Goal: Browse casually

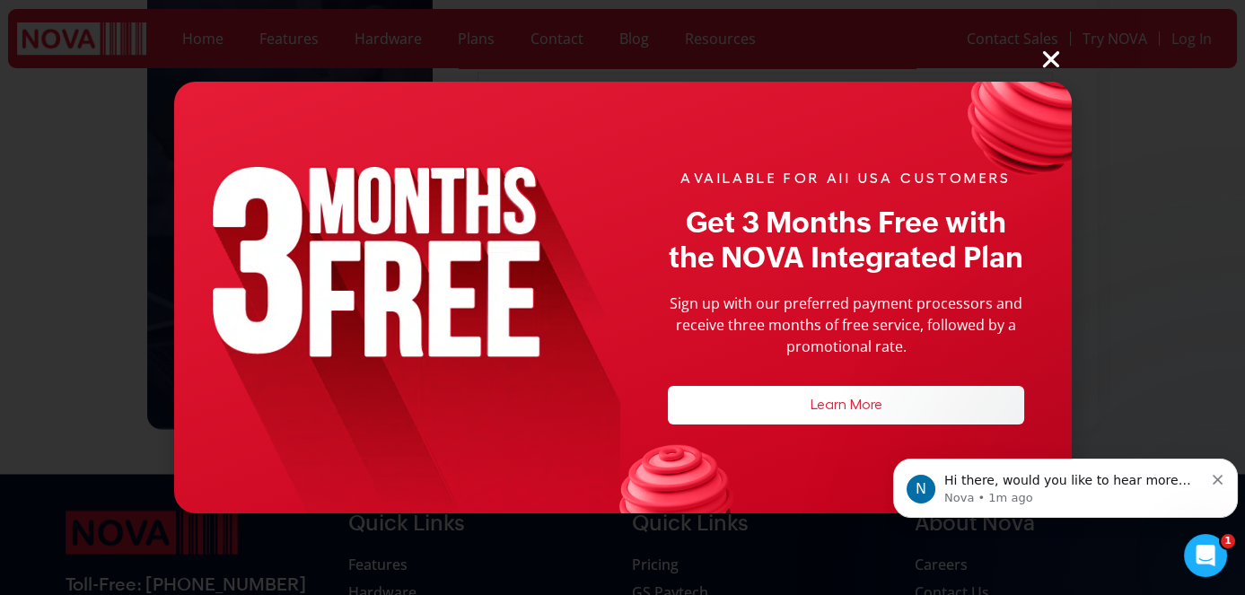
scroll to position [6526, 0]
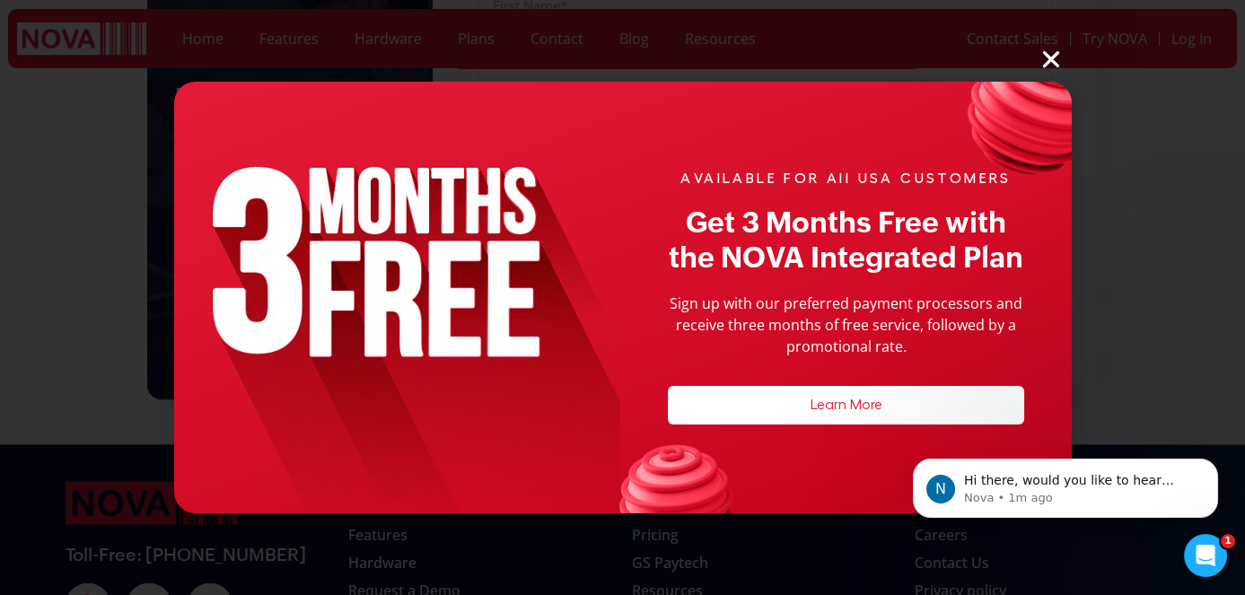
click at [1051, 54] on icon "Close" at bounding box center [1050, 59] width 23 height 23
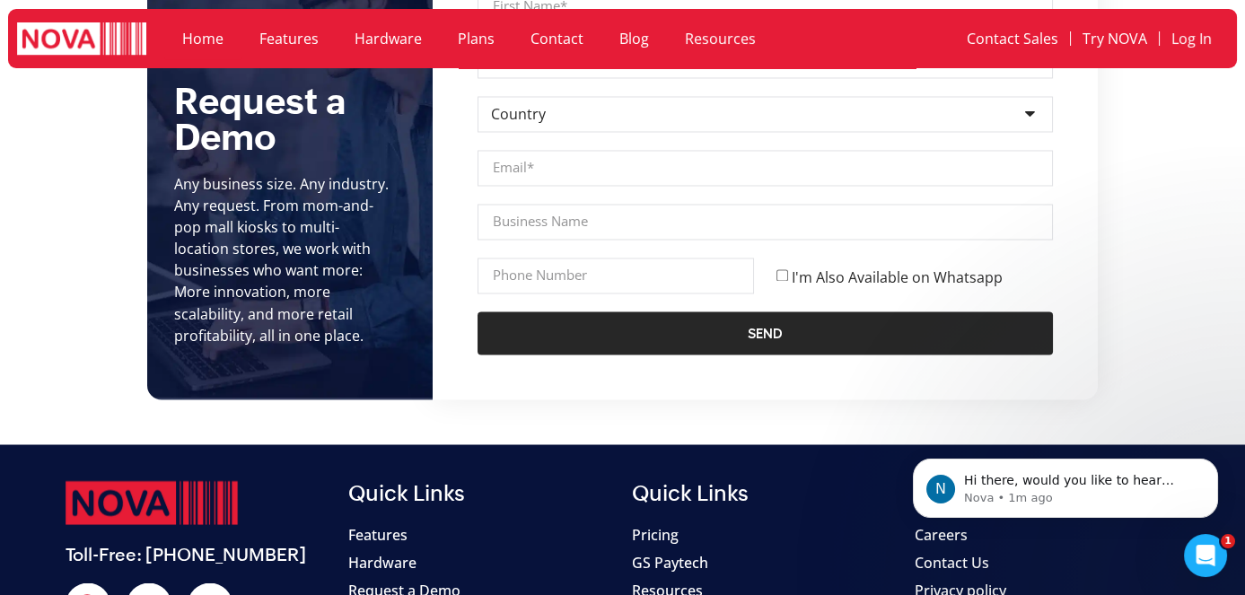
scroll to position [6506, 0]
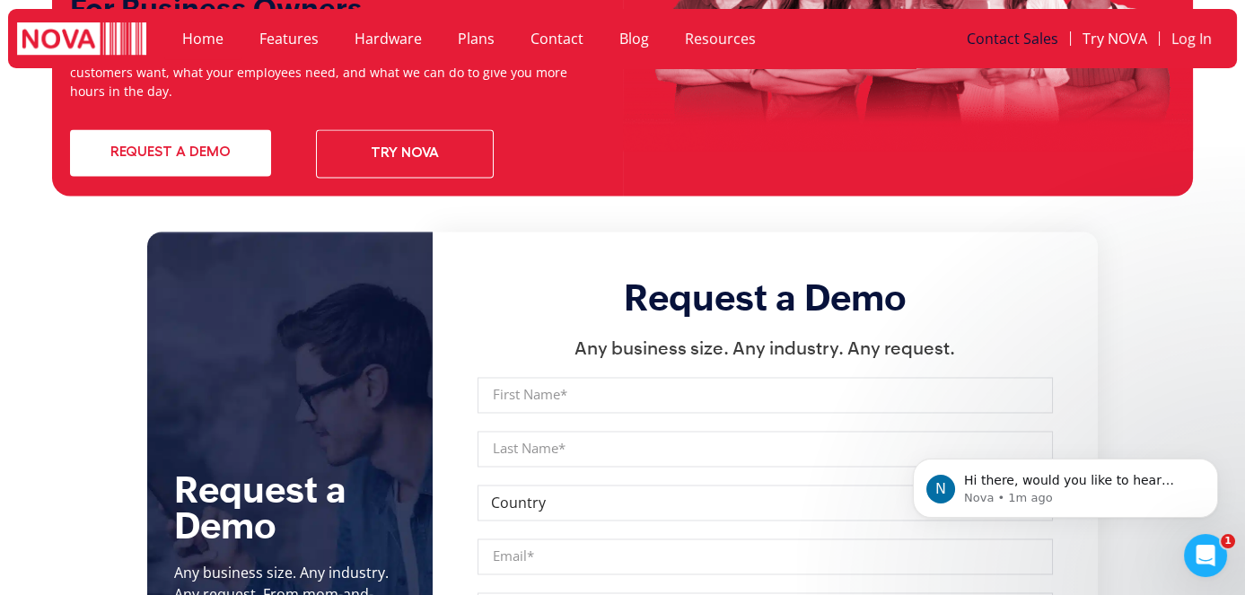
scroll to position [6098, 0]
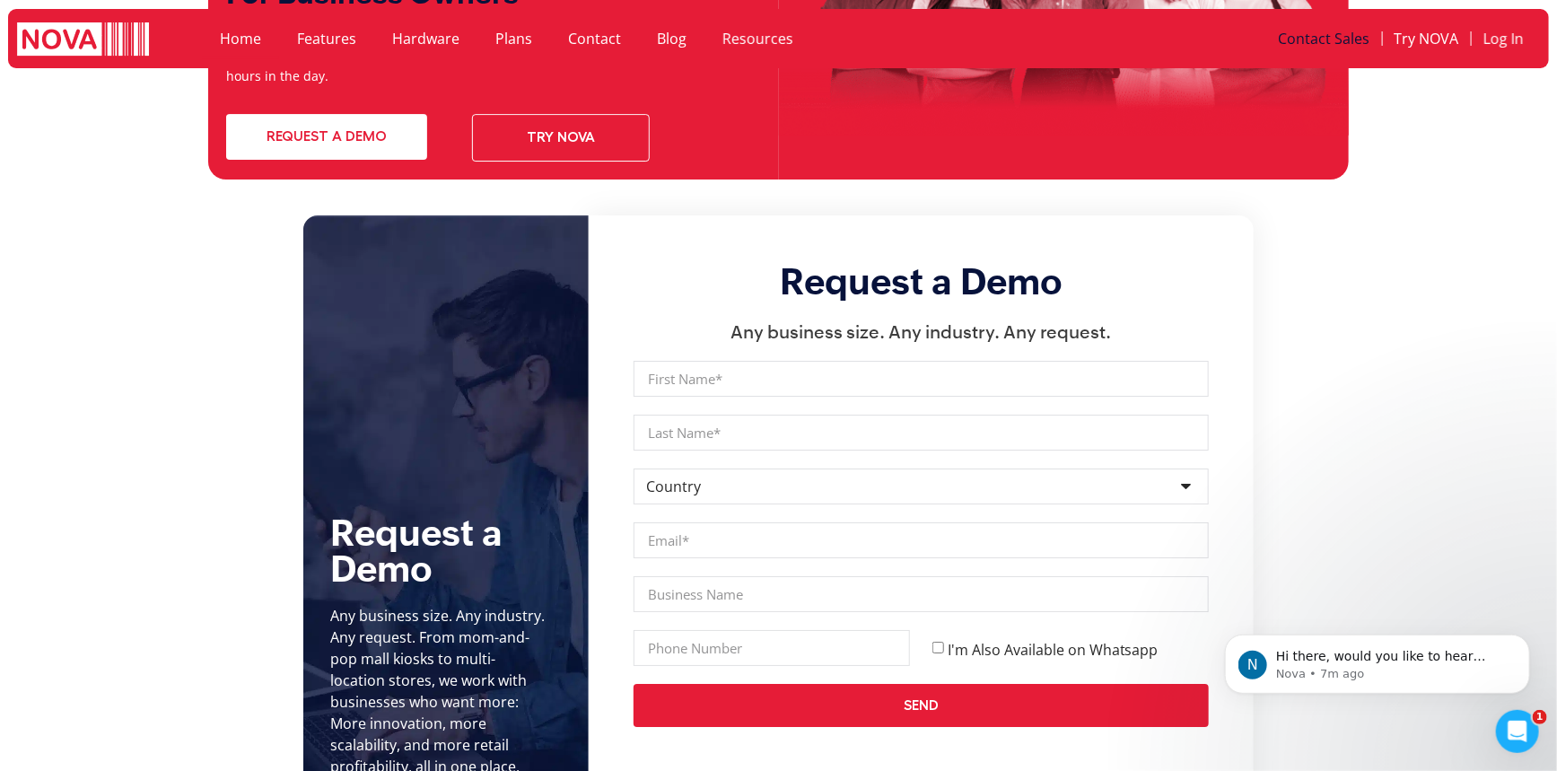
scroll to position [6413, 0]
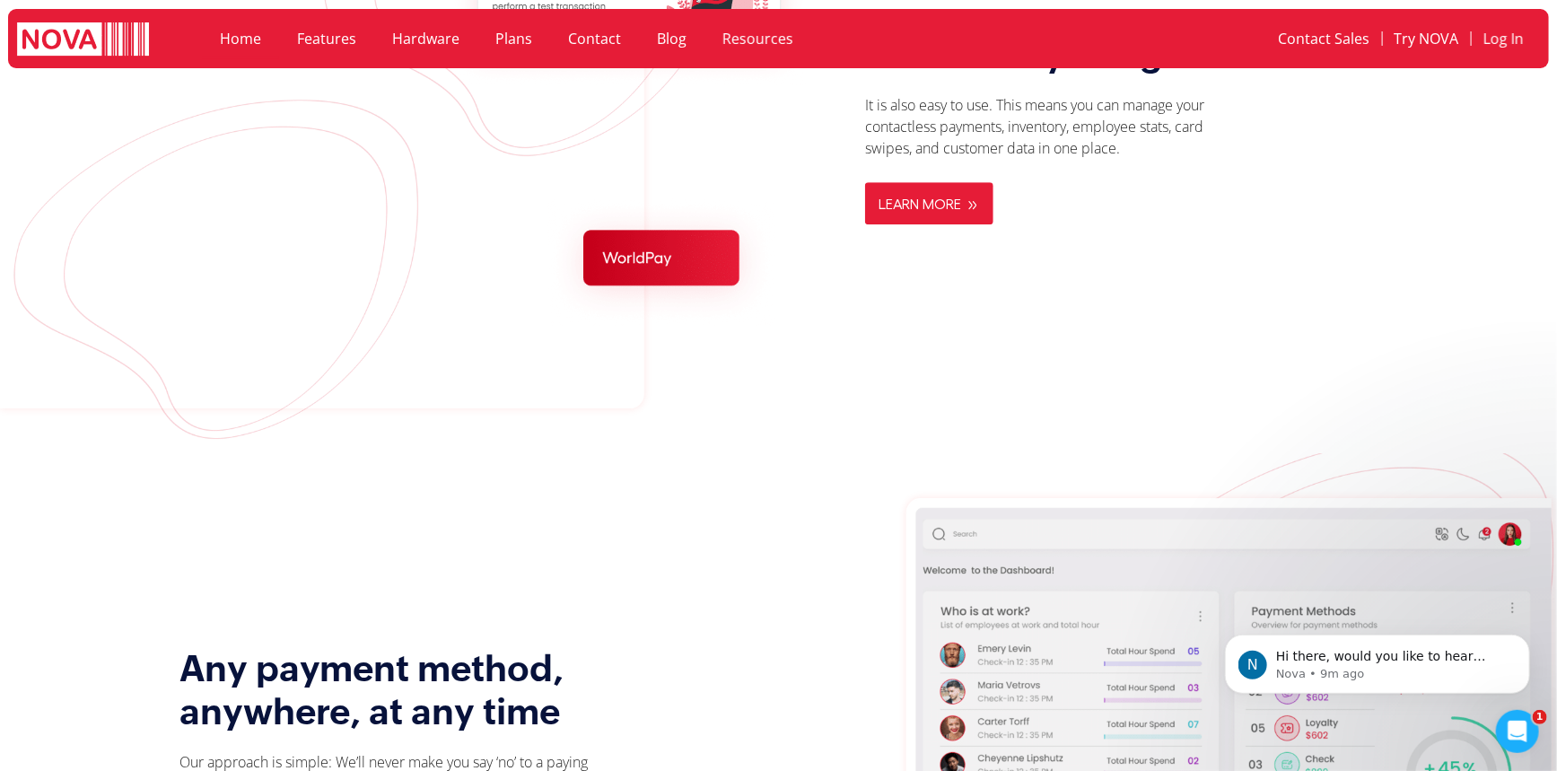
scroll to position [3664, 0]
